Goal: Communication & Community: Participate in discussion

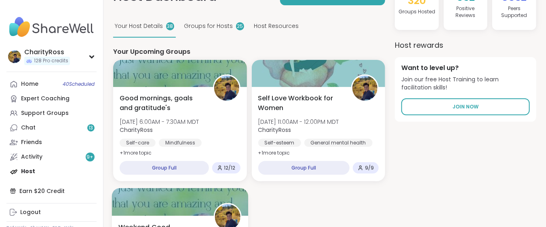
scroll to position [54, 0]
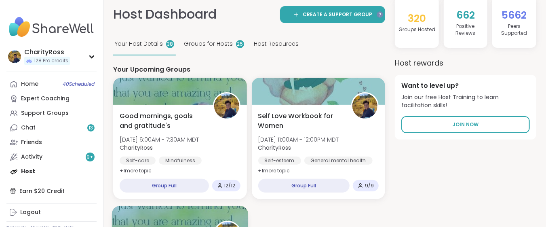
click at [207, 160] on div "Self-care Mindfulness Goal-setting" at bounding box center [180, 165] width 121 height 19
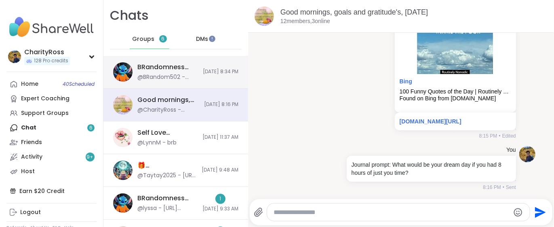
click at [210, 74] on span "10/9/2025, 8:34 PM" at bounding box center [221, 71] width 36 height 7
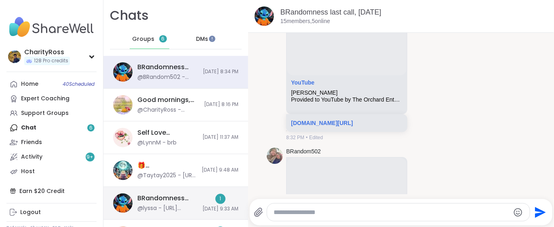
click at [203, 201] on div "1 10/9/2025, 9:33 AM" at bounding box center [221, 203] width 36 height 19
